Goal: Find specific page/section: Find specific page/section

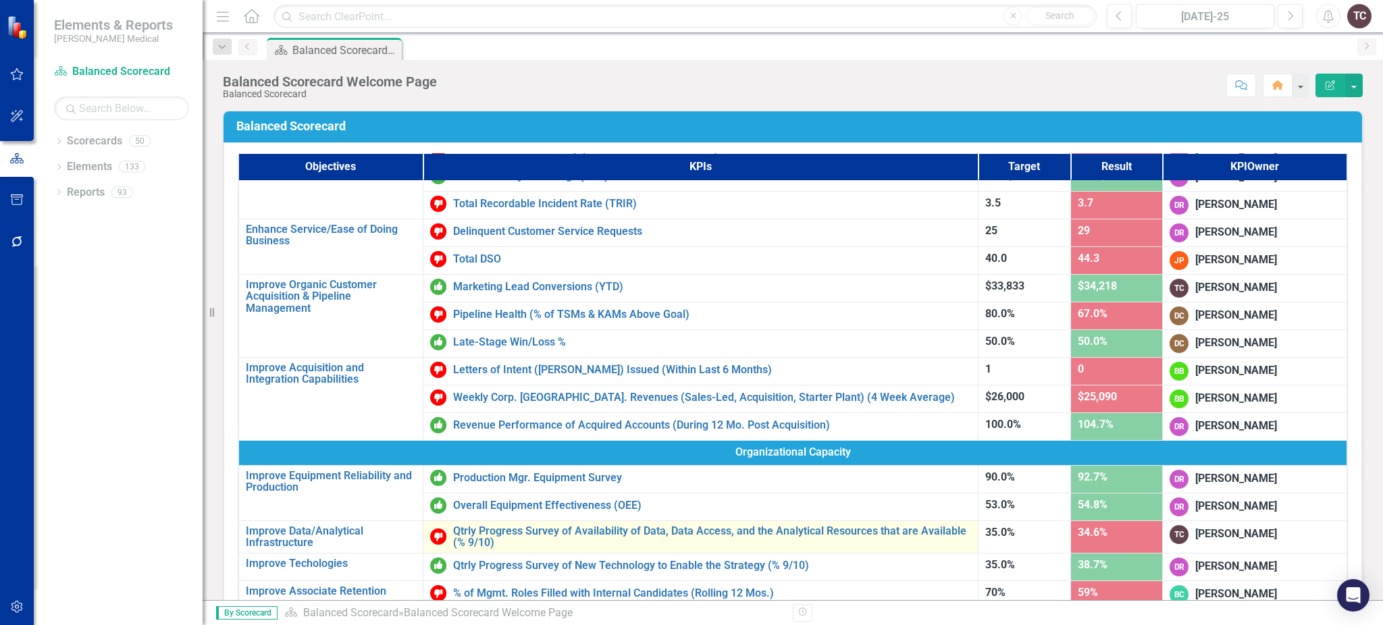
scroll to position [270, 0]
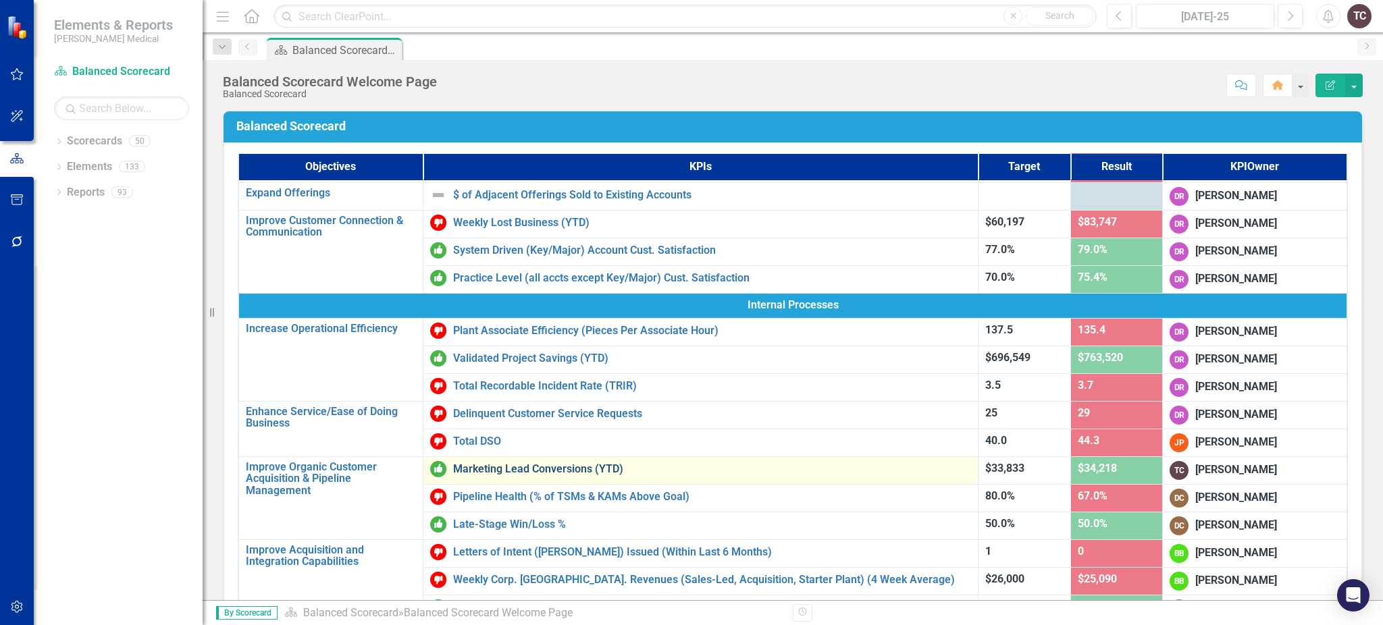
click at [589, 467] on link "Marketing Lead Conversions (YTD)" at bounding box center [712, 469] width 519 height 12
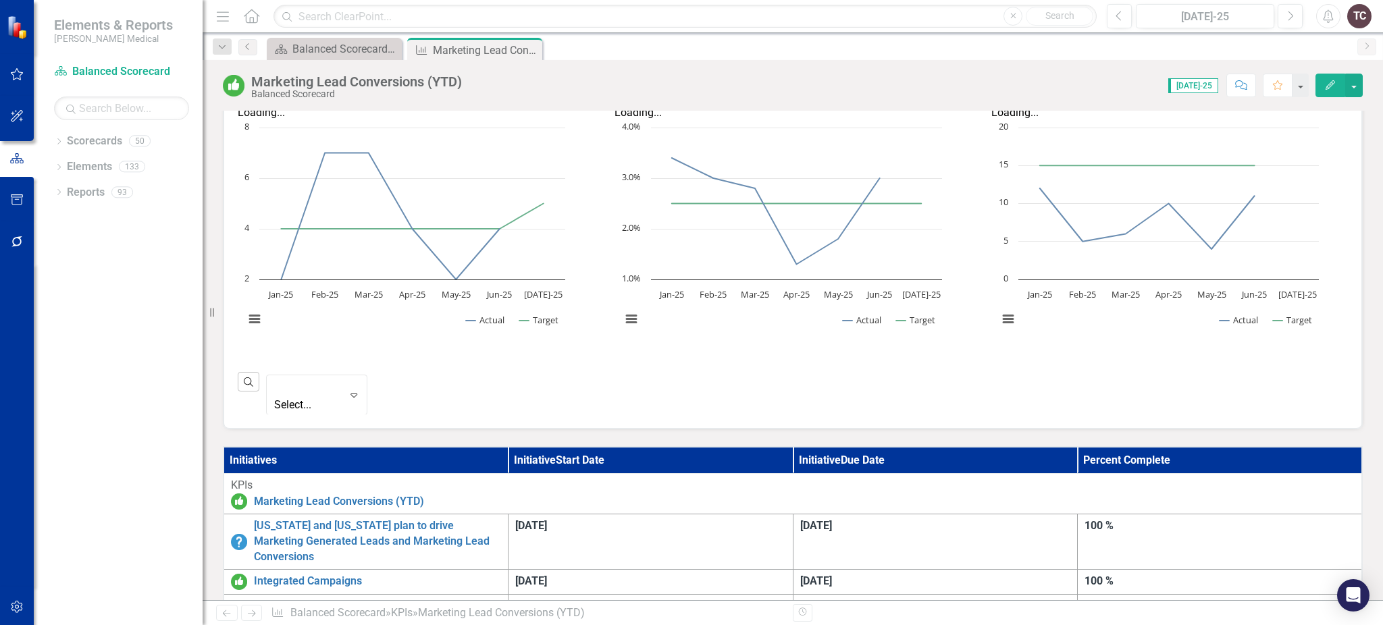
scroll to position [360, 0]
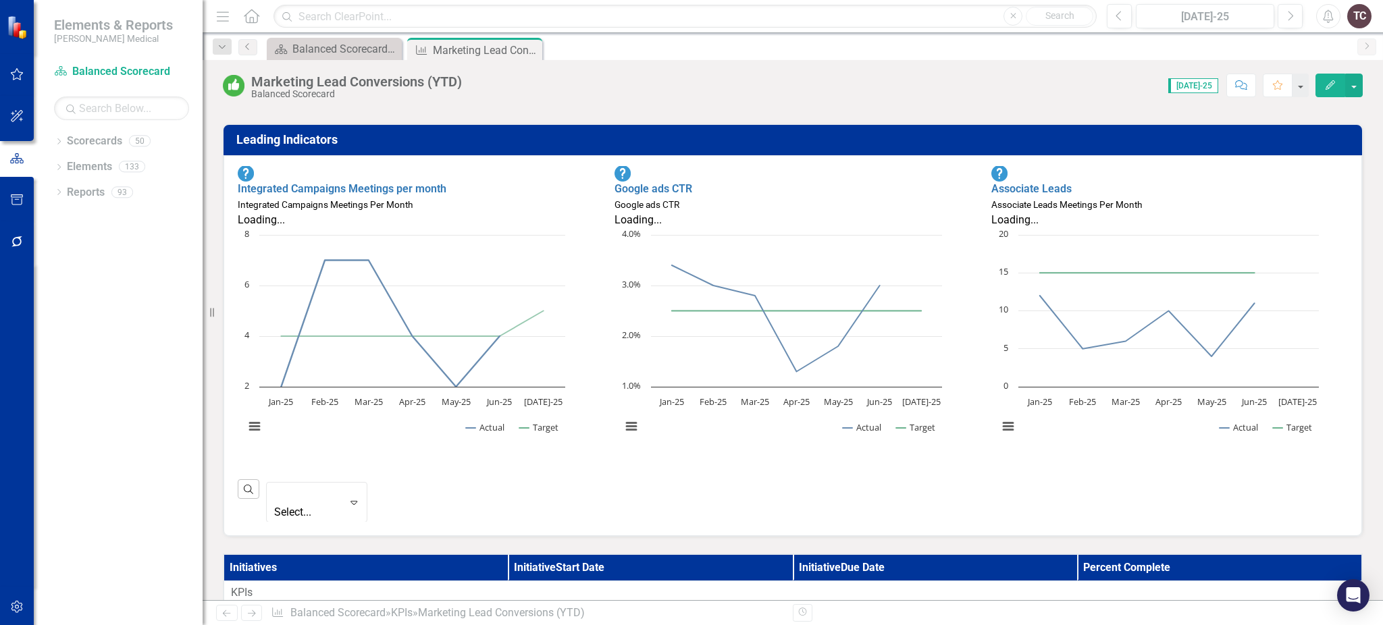
click at [433, 412] on rect "Interactive chart" at bounding box center [405, 337] width 334 height 219
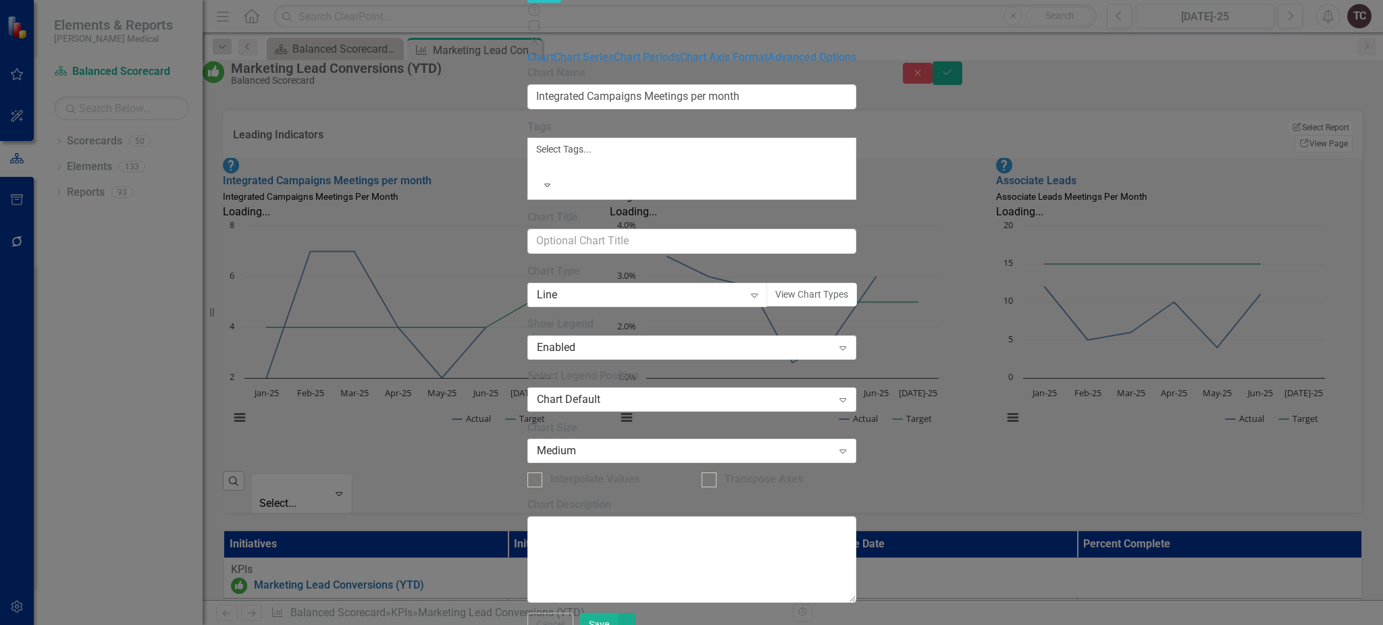
type input "Integrated Campaigns Meetings per month"
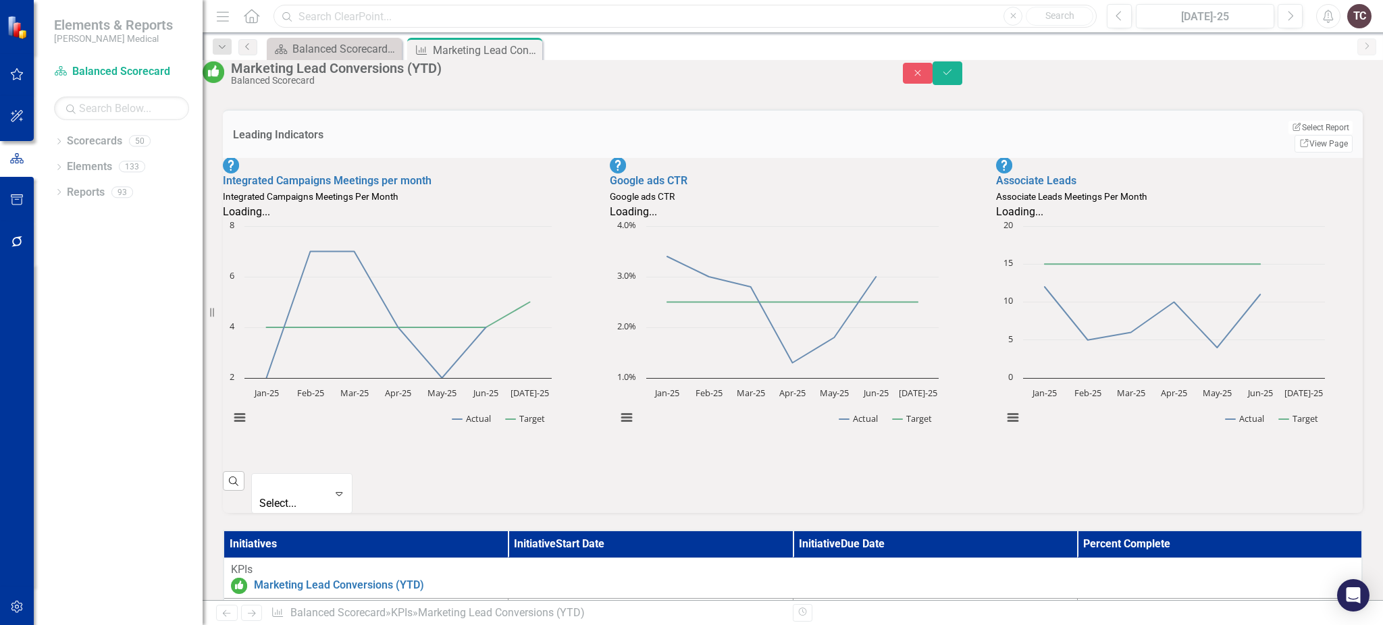
click at [845, 23] on input "text" at bounding box center [684, 17] width 823 height 24
drag, startPoint x: 1311, startPoint y: 80, endPoint x: 1040, endPoint y: 344, distance: 378.2
click at [924, 78] on icon "Close" at bounding box center [918, 72] width 12 height 9
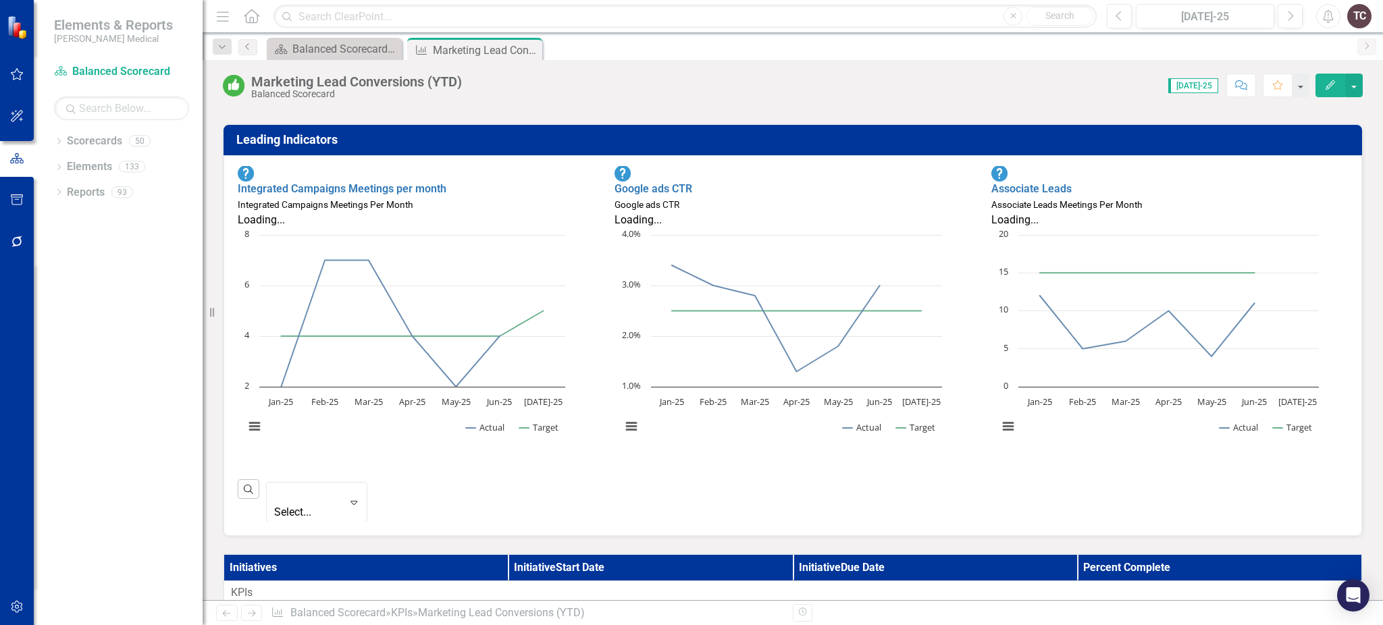
scroll to position [90, 0]
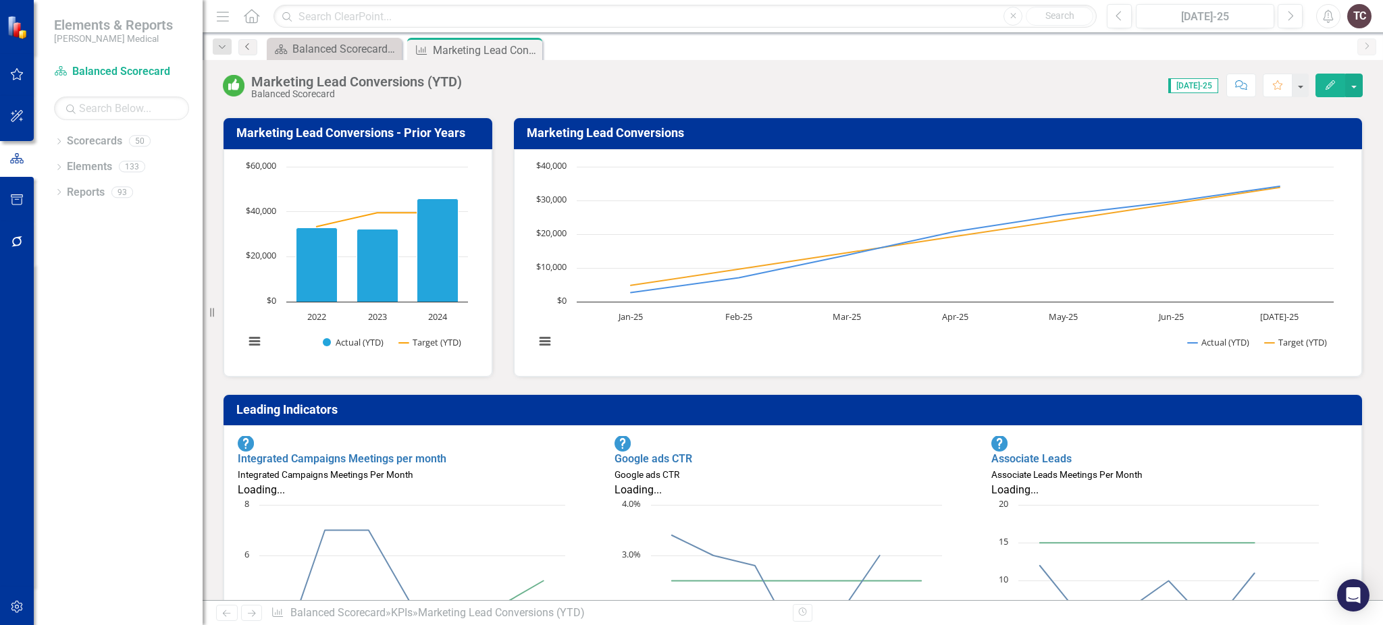
click at [253, 47] on link "Previous" at bounding box center [247, 47] width 19 height 16
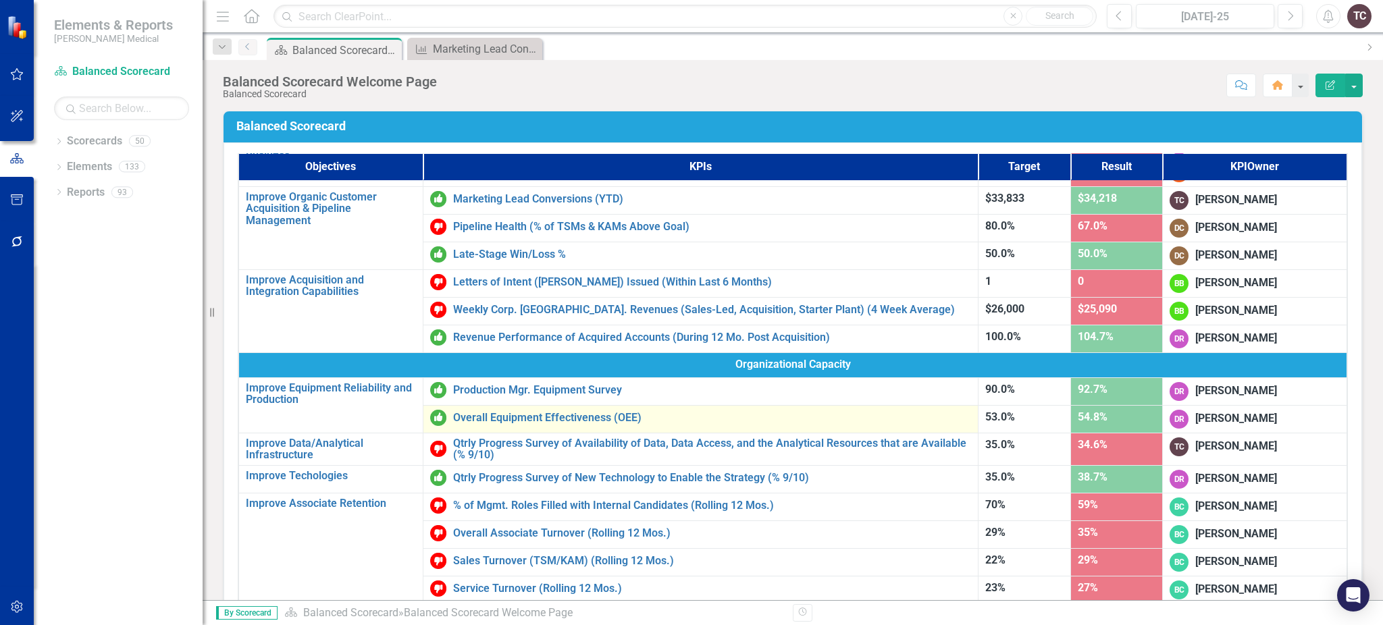
scroll to position [610, 0]
